Goal: Transaction & Acquisition: Purchase product/service

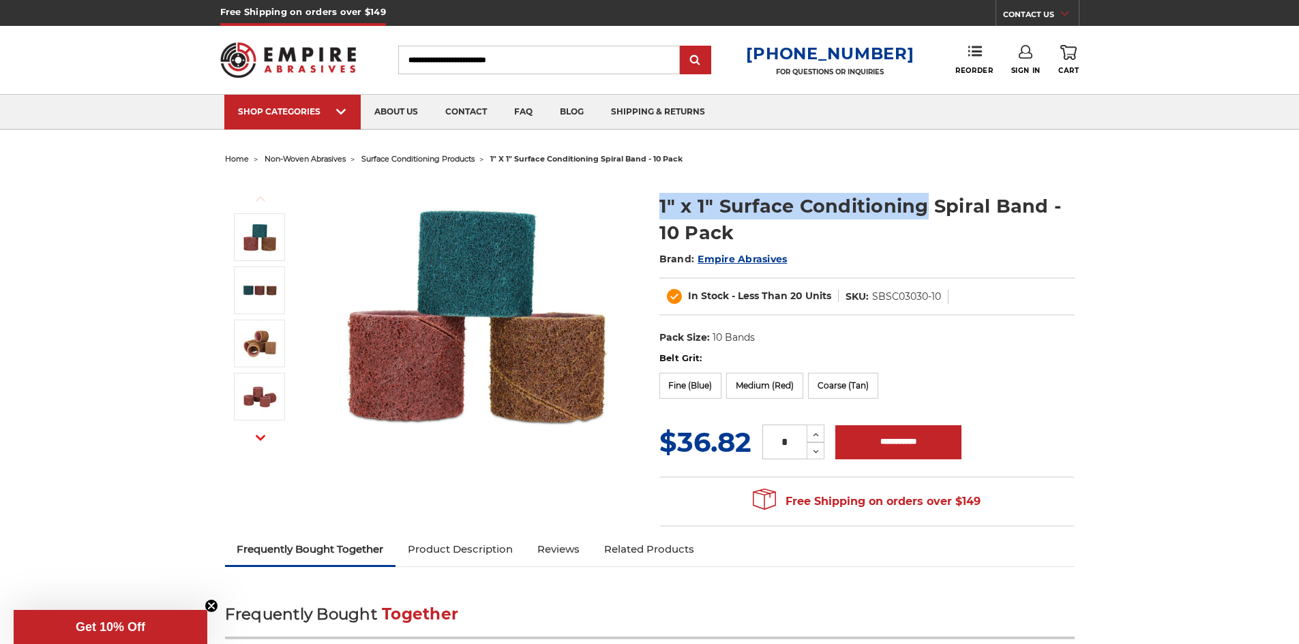
drag, startPoint x: 662, startPoint y: 207, endPoint x: 925, endPoint y: 202, distance: 263.3
click at [925, 202] on h1 "1" x 1" Surface Conditioning Spiral Band - 10 Pack" at bounding box center [866, 219] width 415 height 53
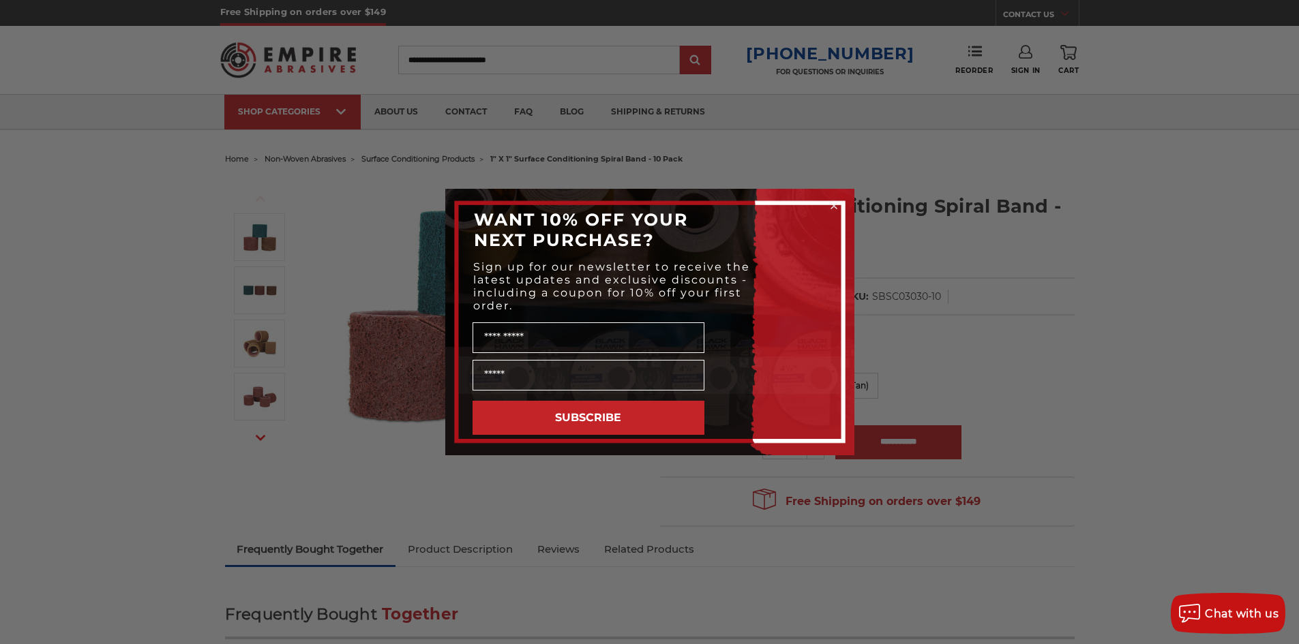
drag, startPoint x: 897, startPoint y: 204, endPoint x: 834, endPoint y: 206, distance: 62.8
click at [834, 206] on div "Close dialog WANT 10% OFF YOUR NEXT PURCHASE? Sign up for our newsletter to rec…" at bounding box center [649, 322] width 409 height 267
click at [834, 206] on icon "Close dialog" at bounding box center [833, 205] width 5 height 5
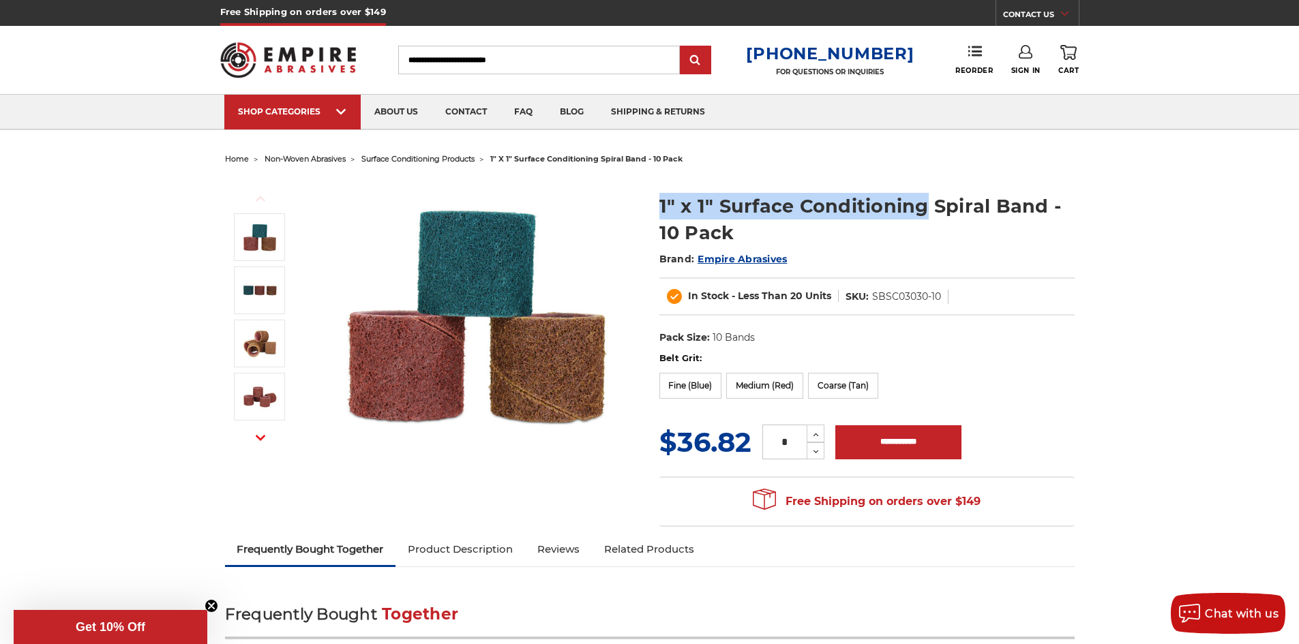
drag, startPoint x: 659, startPoint y: 209, endPoint x: 926, endPoint y: 210, distance: 266.6
click at [926, 210] on h1 "1" x 1" Surface Conditioning Spiral Band - 10 Pack" at bounding box center [866, 219] width 415 height 53
copy h1 "1" x 1" Surface Conditioning"
click at [692, 386] on label "Fine (Blue)" at bounding box center [690, 386] width 63 height 26
click at [685, 388] on label "Fine (Blue)" at bounding box center [690, 386] width 63 height 26
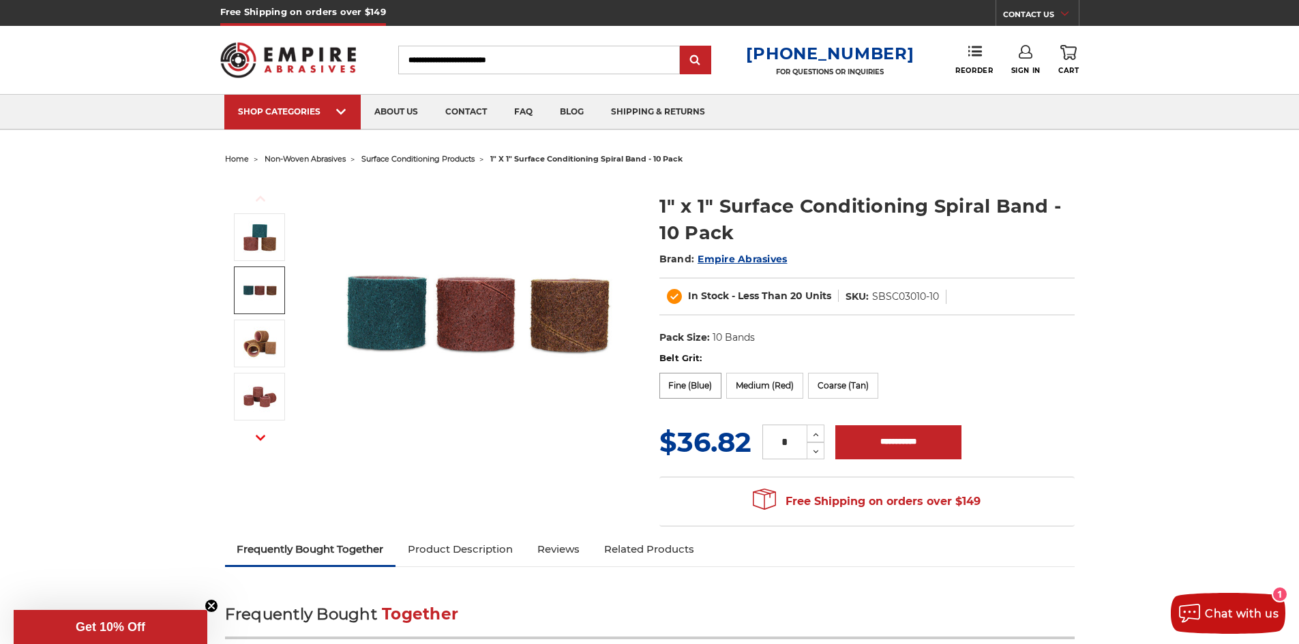
click at [682, 391] on label "Fine (Blue)" at bounding box center [690, 386] width 63 height 26
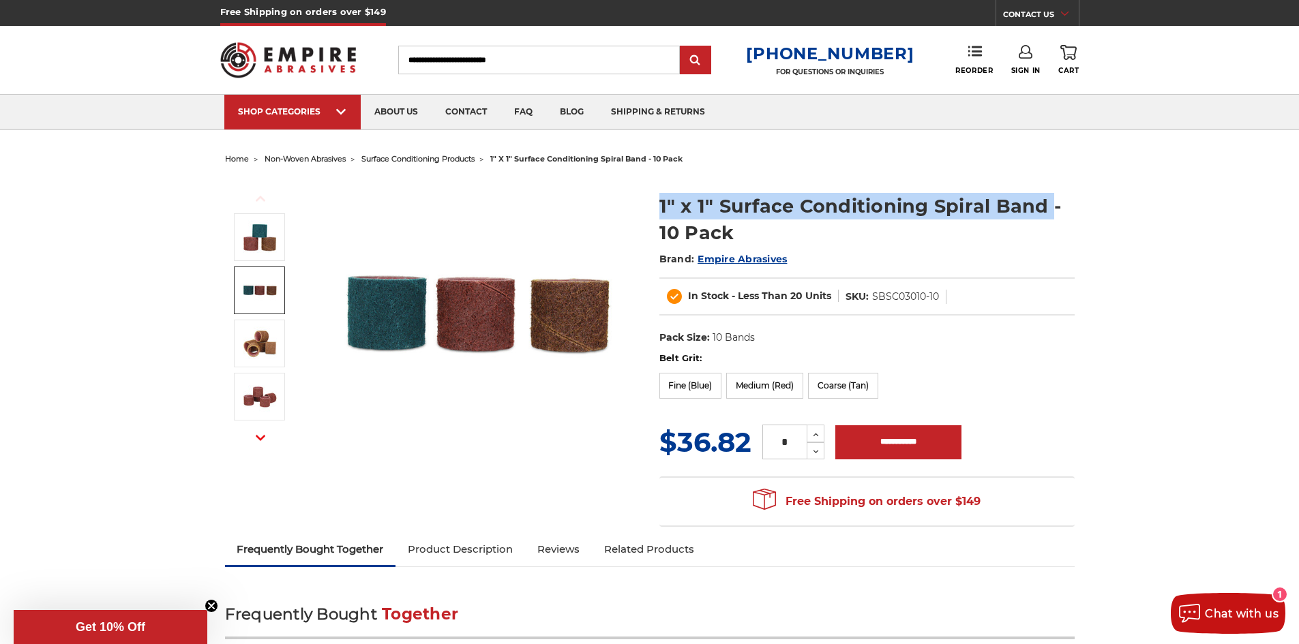
drag, startPoint x: 653, startPoint y: 205, endPoint x: 1050, endPoint y: 210, distance: 396.2
click at [1050, 210] on section "1" x 1" Surface Conditioning Spiral Band - 10 Pack Brand: Empire Abrasives In S…" at bounding box center [867, 265] width 434 height 173
copy h1 "1" x 1" Surface Conditioning Spiral Band"
